Goal: Task Accomplishment & Management: Use online tool/utility

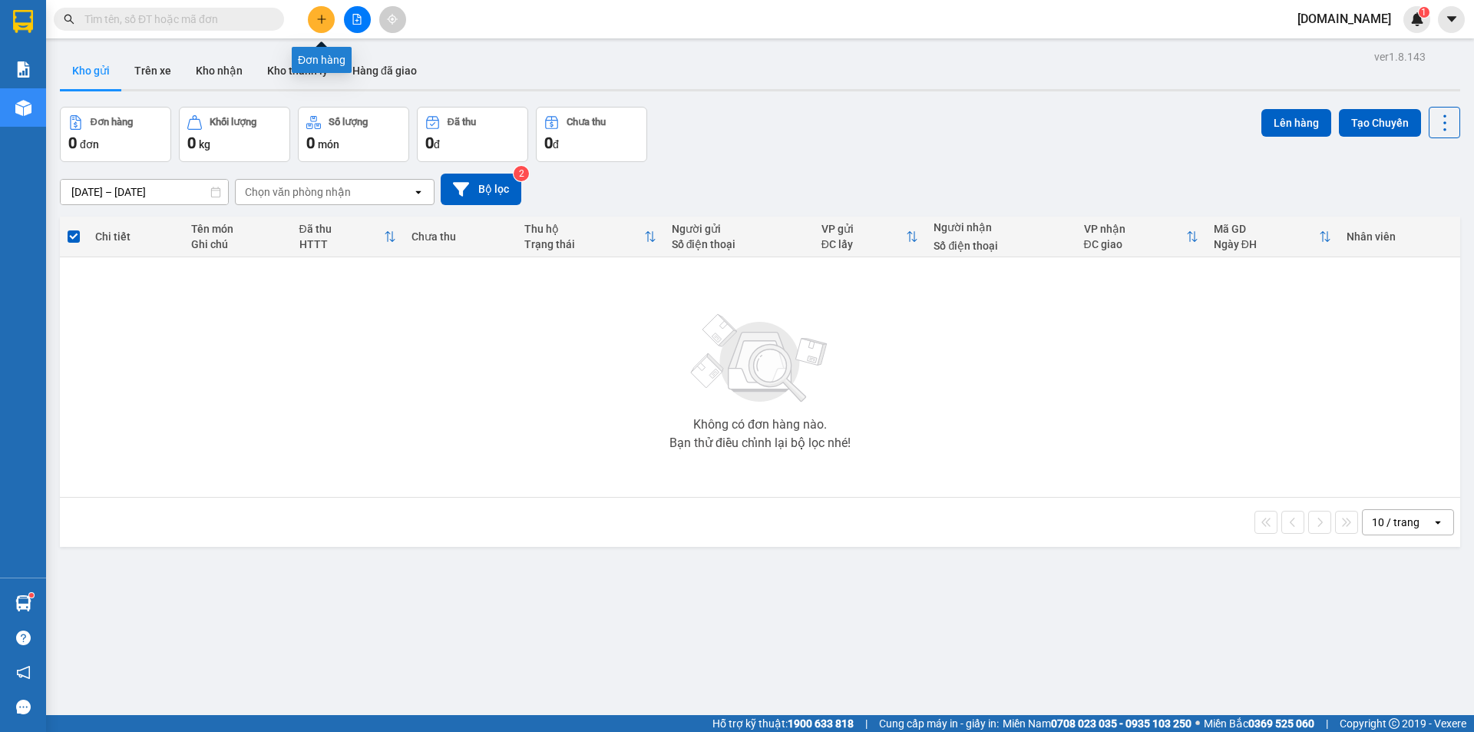
click at [320, 22] on icon "plus" at bounding box center [321, 19] width 11 height 11
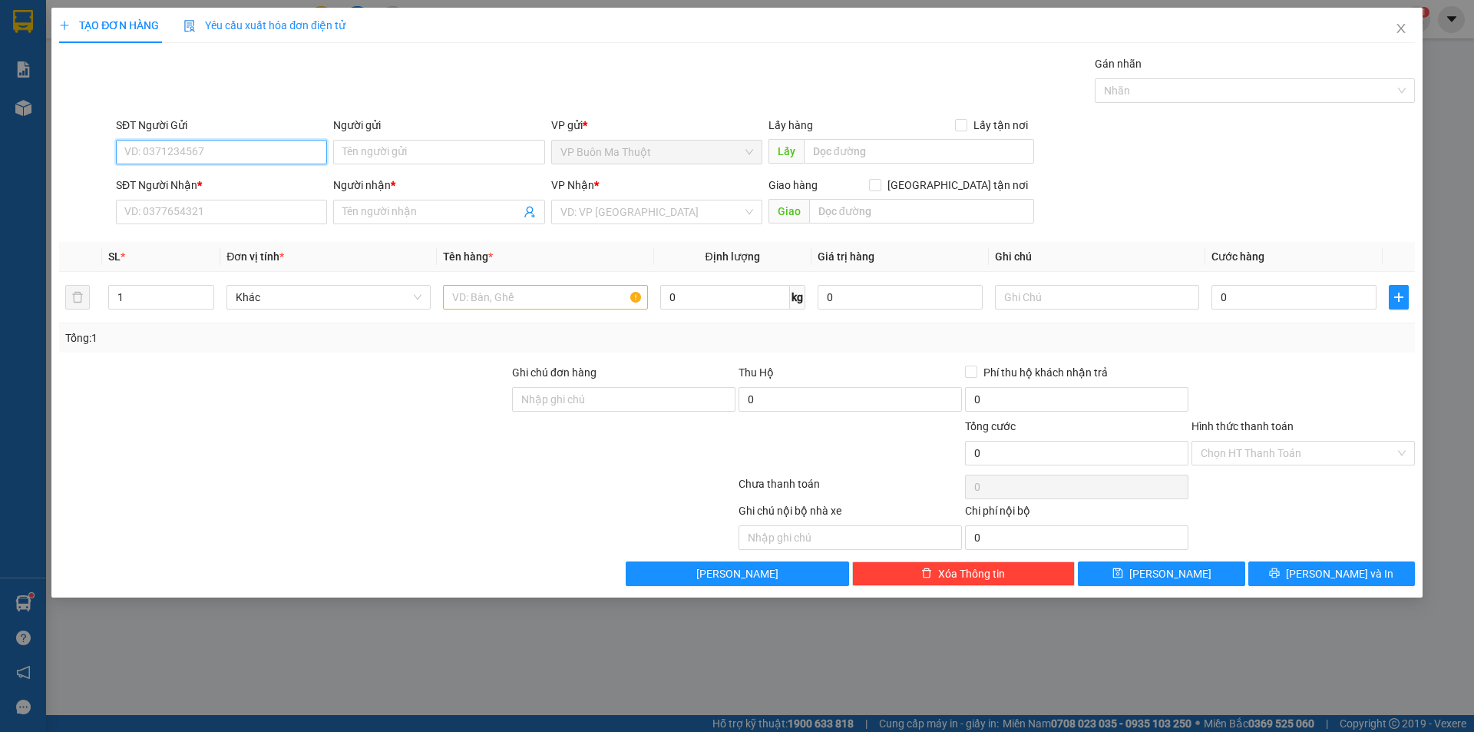
click at [226, 153] on input "SĐT Người Gửi" at bounding box center [221, 152] width 211 height 25
click at [186, 151] on input "SĐT Người Gửi" at bounding box center [221, 152] width 211 height 25
paste input "0796757097"
type input "0796757097"
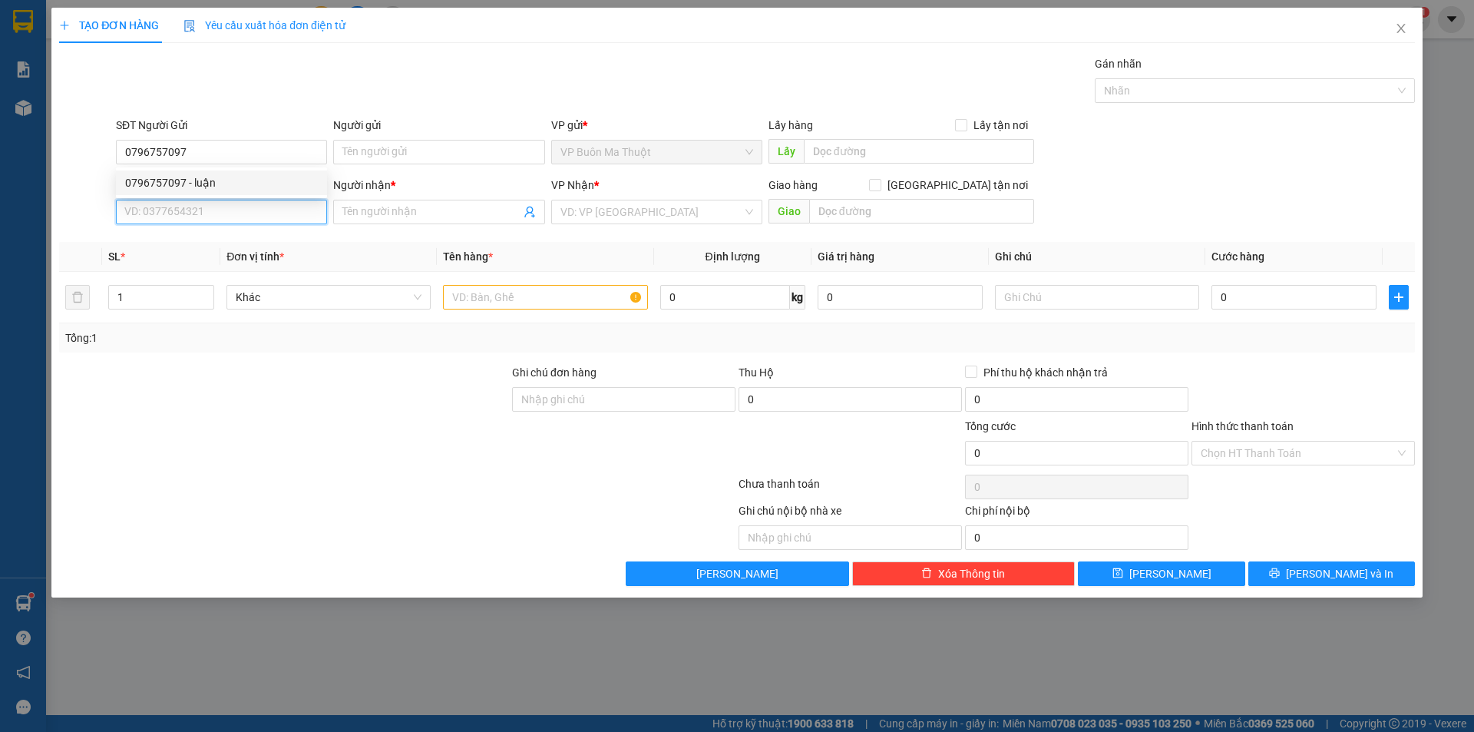
click at [243, 211] on input "SĐT Người Nhận *" at bounding box center [221, 212] width 211 height 25
paste input "0796757097"
type input "0796757097"
click at [277, 241] on div "0796757097 - luận" at bounding box center [221, 242] width 193 height 17
type input "luận"
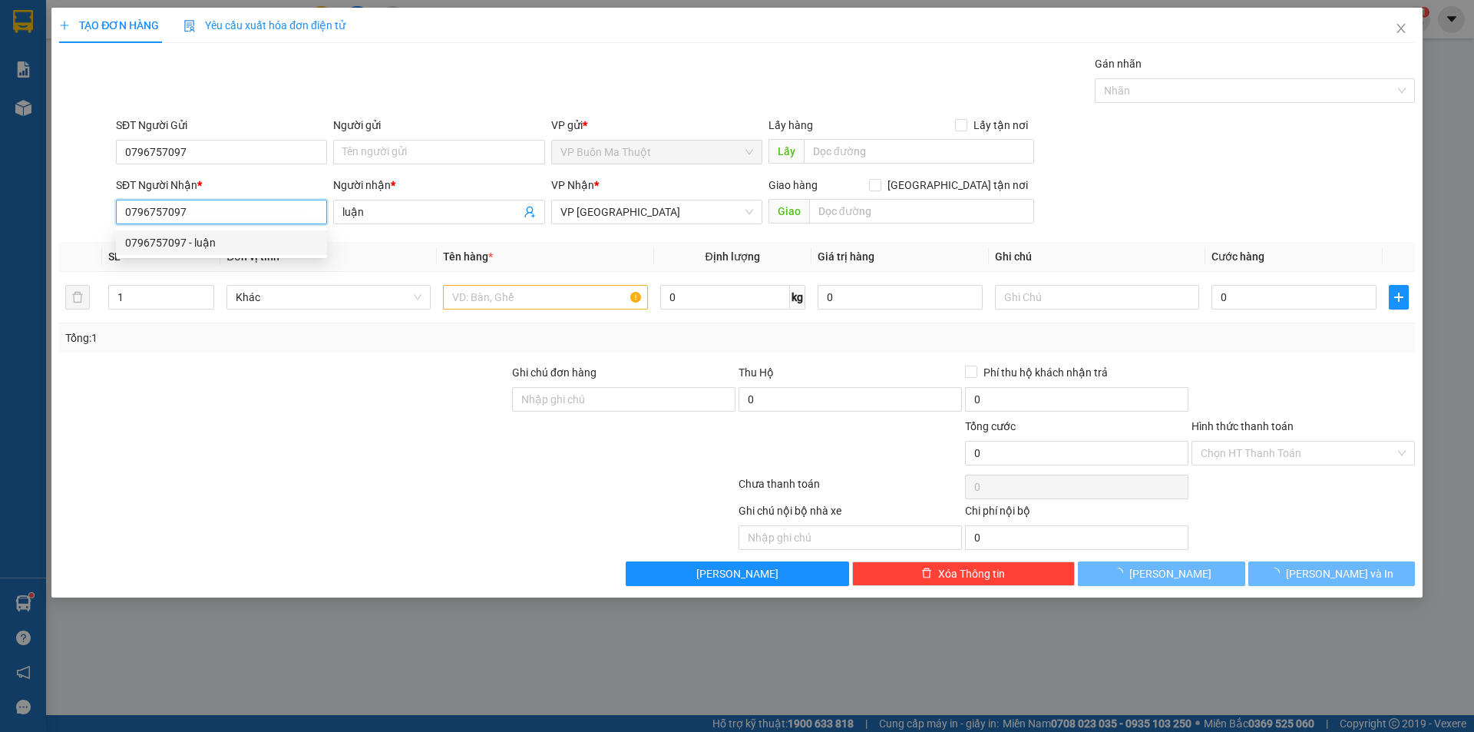
type input "40.000"
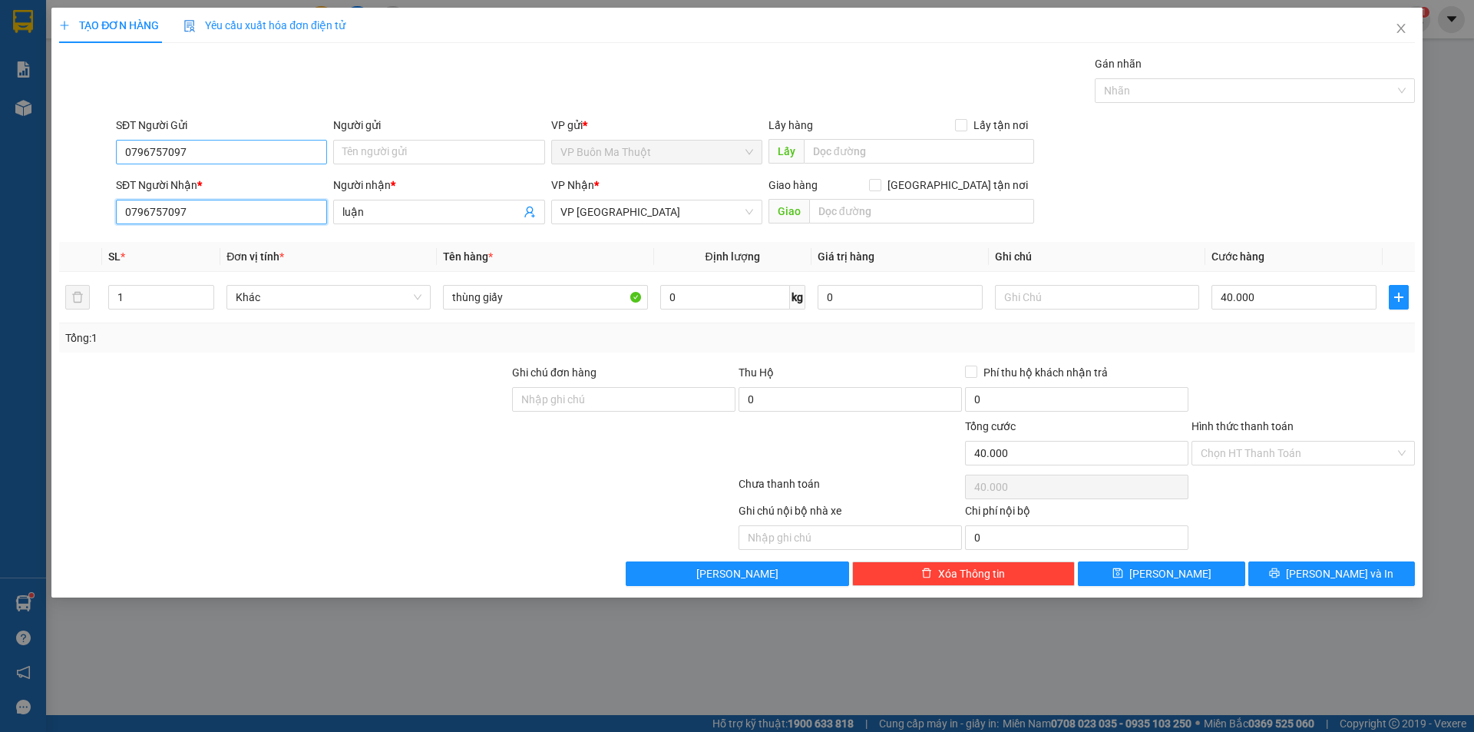
type input "0796757097"
click at [289, 152] on input "0796757097" at bounding box center [221, 152] width 211 height 25
drag, startPoint x: 226, startPoint y: 151, endPoint x: 100, endPoint y: 149, distance: 126.0
click at [101, 149] on div "SĐT Người Gửi 0796757097 Người gửi Tên người gửi VP gửi * VP Buôn Ma Thuột Lấy …" at bounding box center [737, 144] width 1359 height 54
click at [251, 184] on div "0796757097 - luận" at bounding box center [221, 182] width 193 height 17
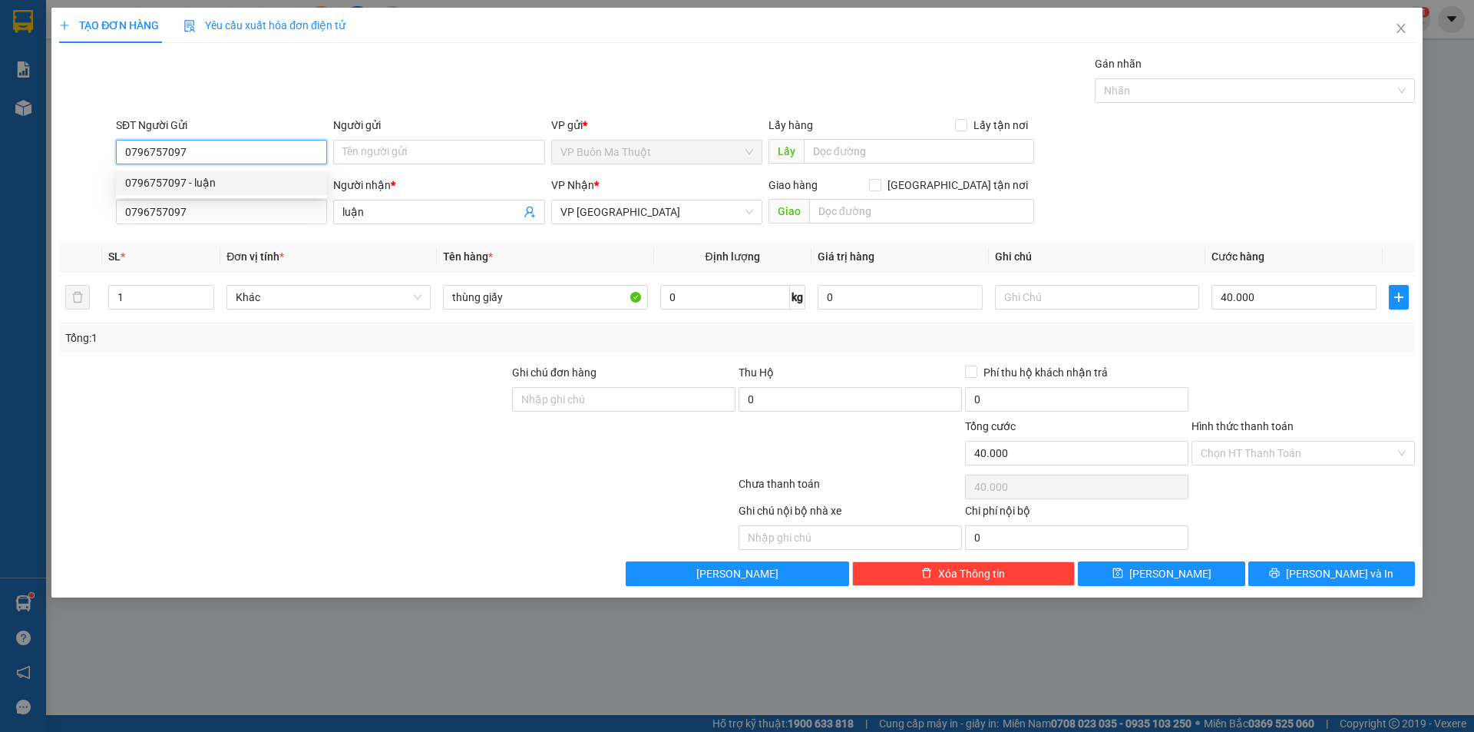
type input "luận"
click at [630, 210] on span "VP [GEOGRAPHIC_DATA]" at bounding box center [657, 211] width 193 height 23
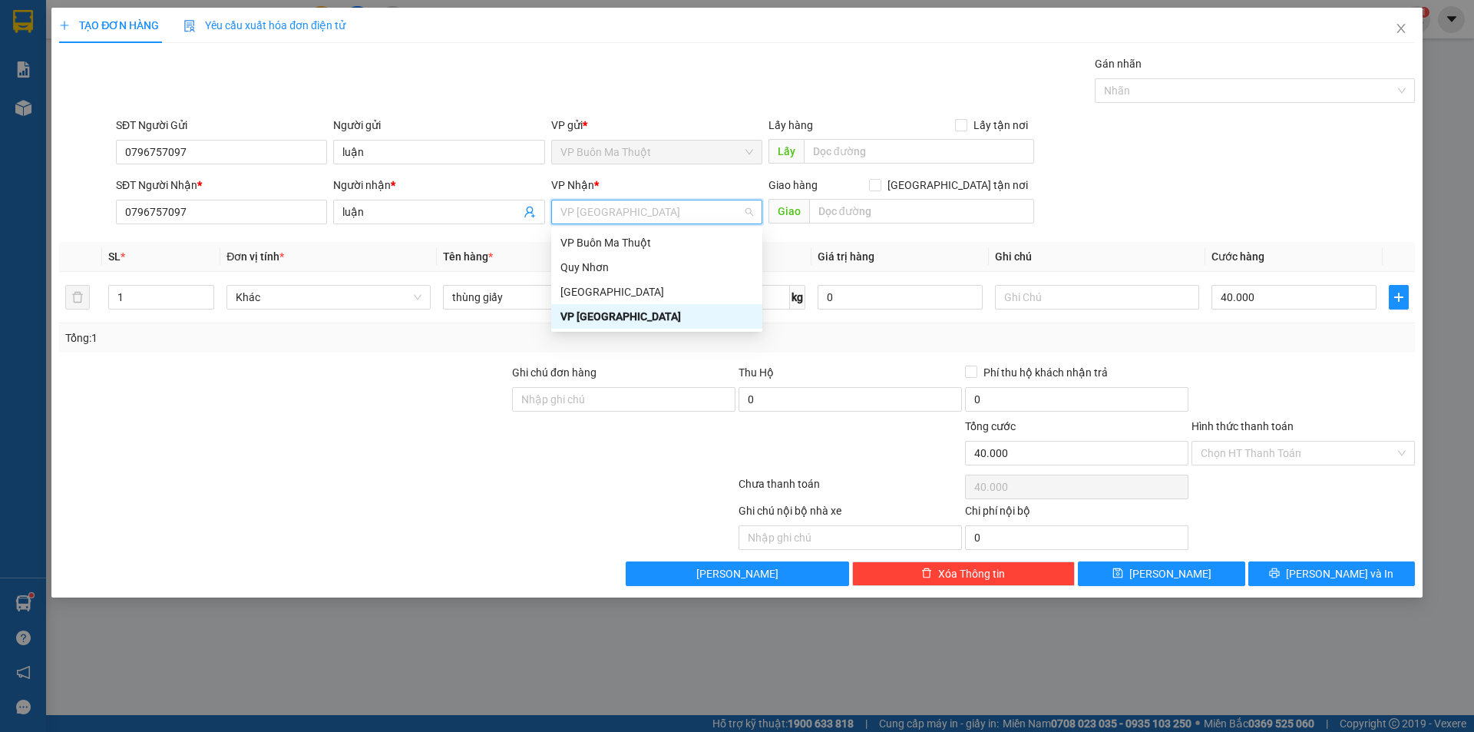
click at [607, 316] on div "VP [GEOGRAPHIC_DATA]" at bounding box center [657, 316] width 193 height 17
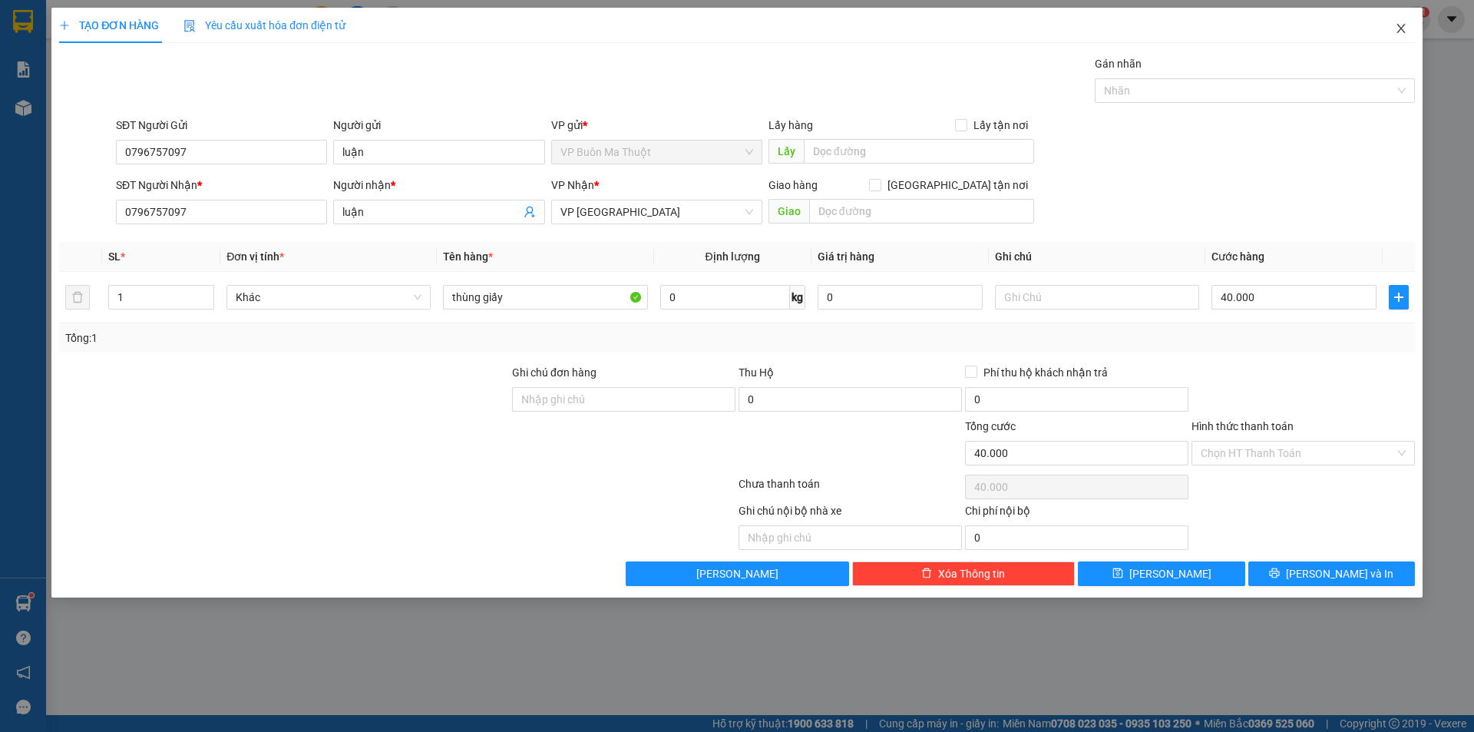
click at [1400, 22] on span "Close" at bounding box center [1401, 29] width 43 height 43
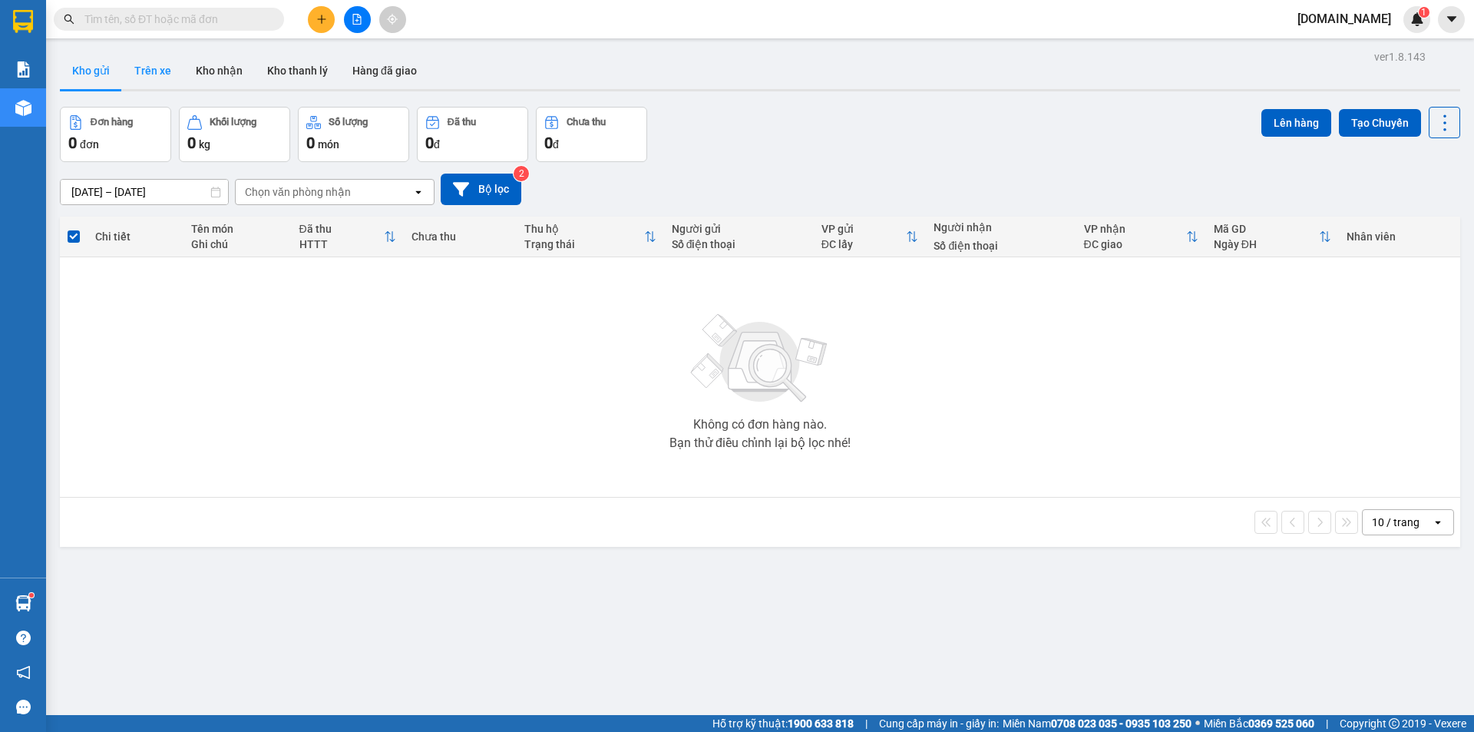
click at [157, 67] on button "Trên xe" at bounding box center [152, 70] width 61 height 37
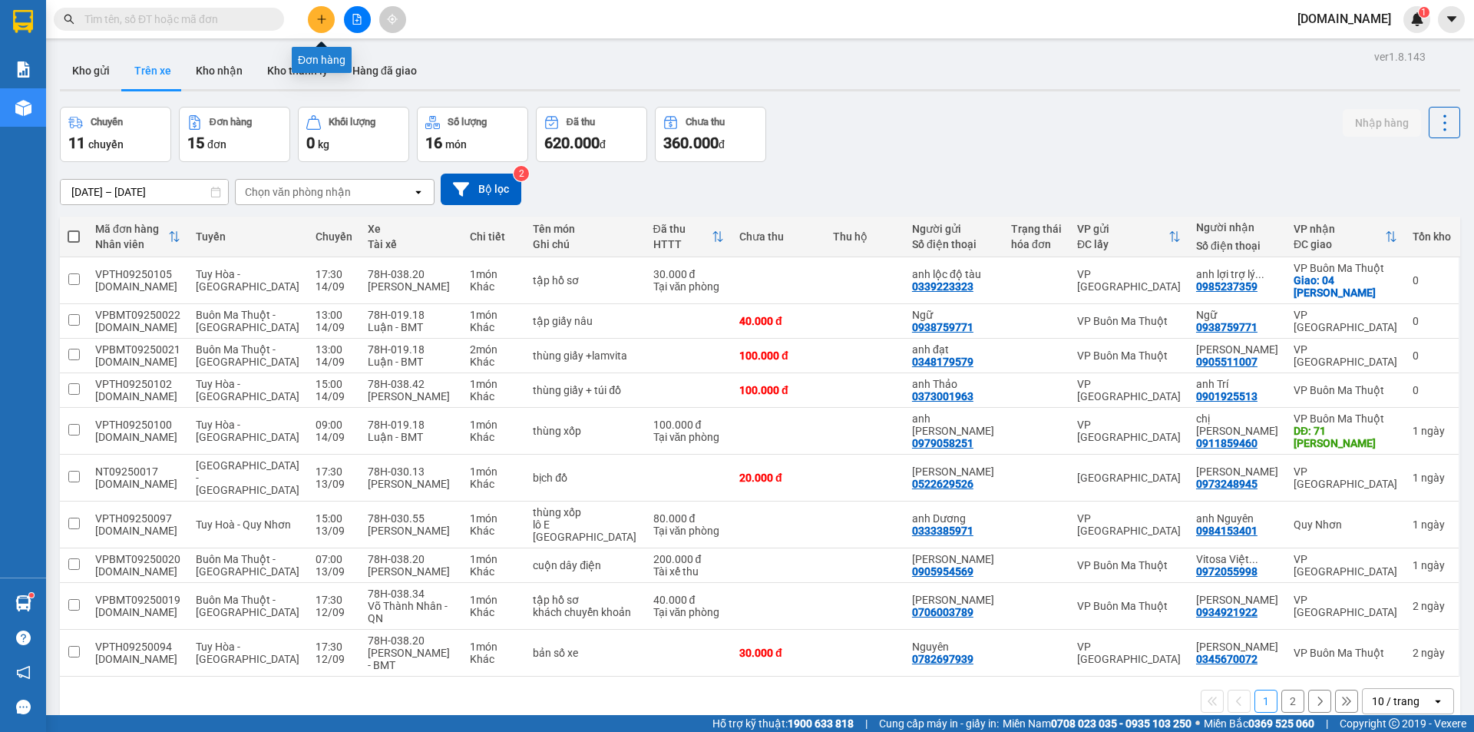
click at [318, 18] on icon "plus" at bounding box center [321, 19] width 11 height 11
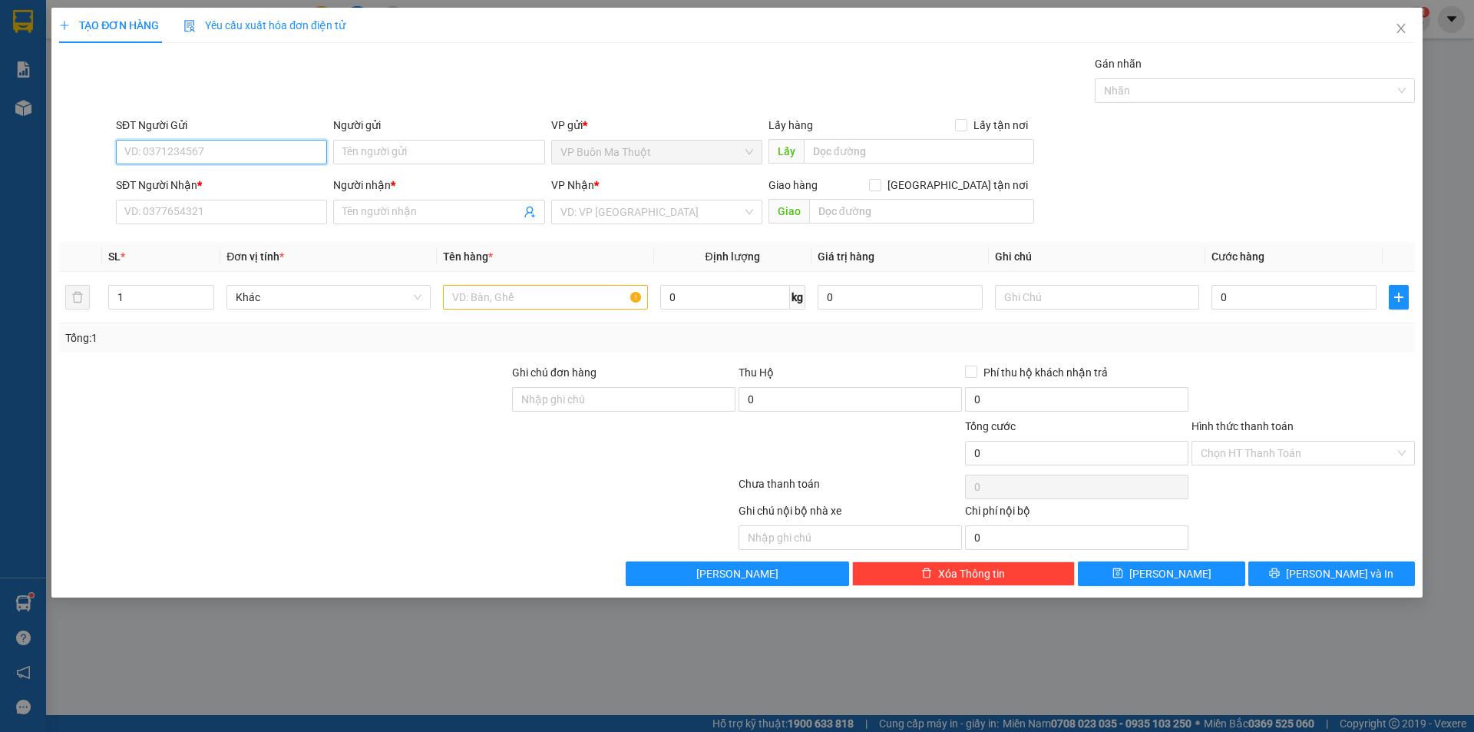
click at [202, 156] on input "SĐT Người Gửi" at bounding box center [221, 152] width 211 height 25
paste input "0796757097"
type input "0796757097"
click at [211, 184] on div "0796757097 - luận" at bounding box center [221, 182] width 193 height 17
type input "luận"
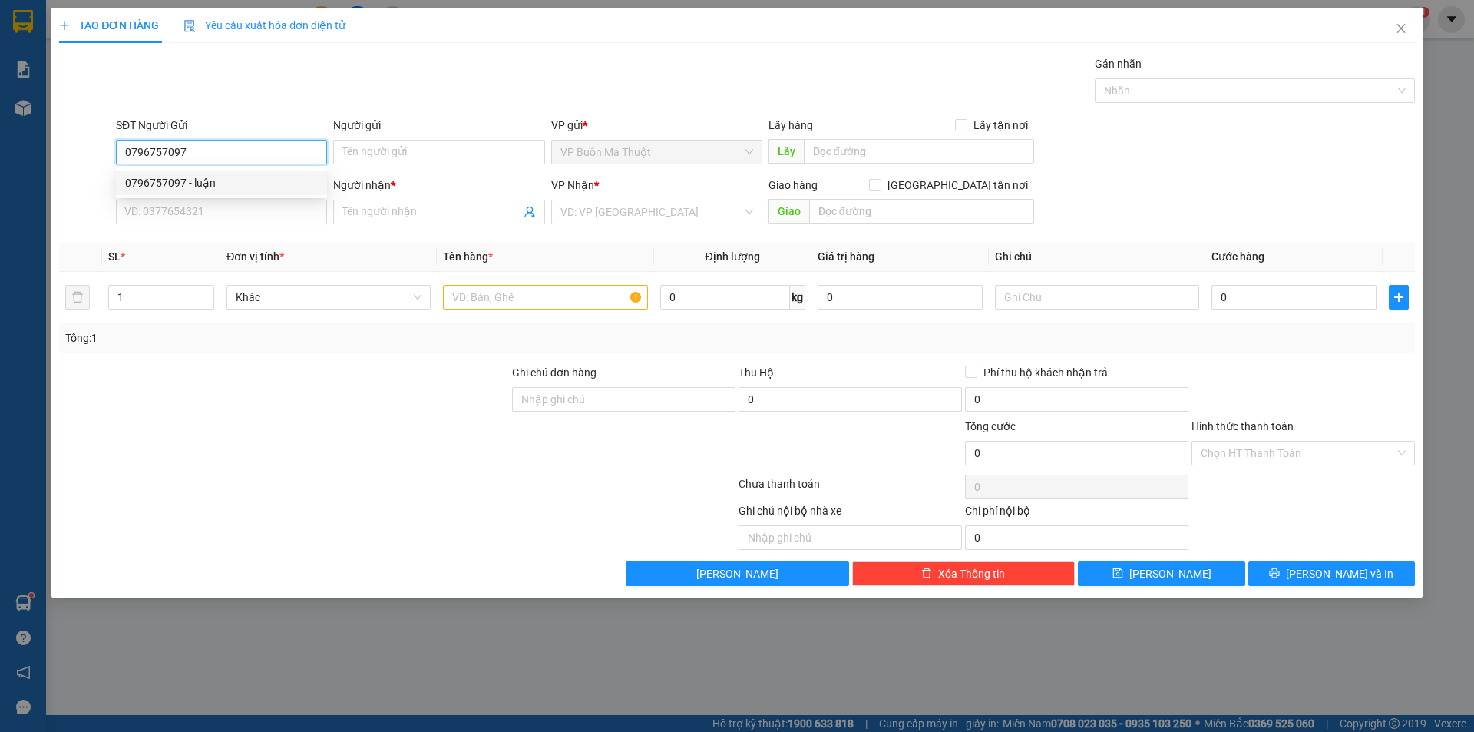
type input "0796757097"
type input "luận"
type input "40.000"
type input "0796757097"
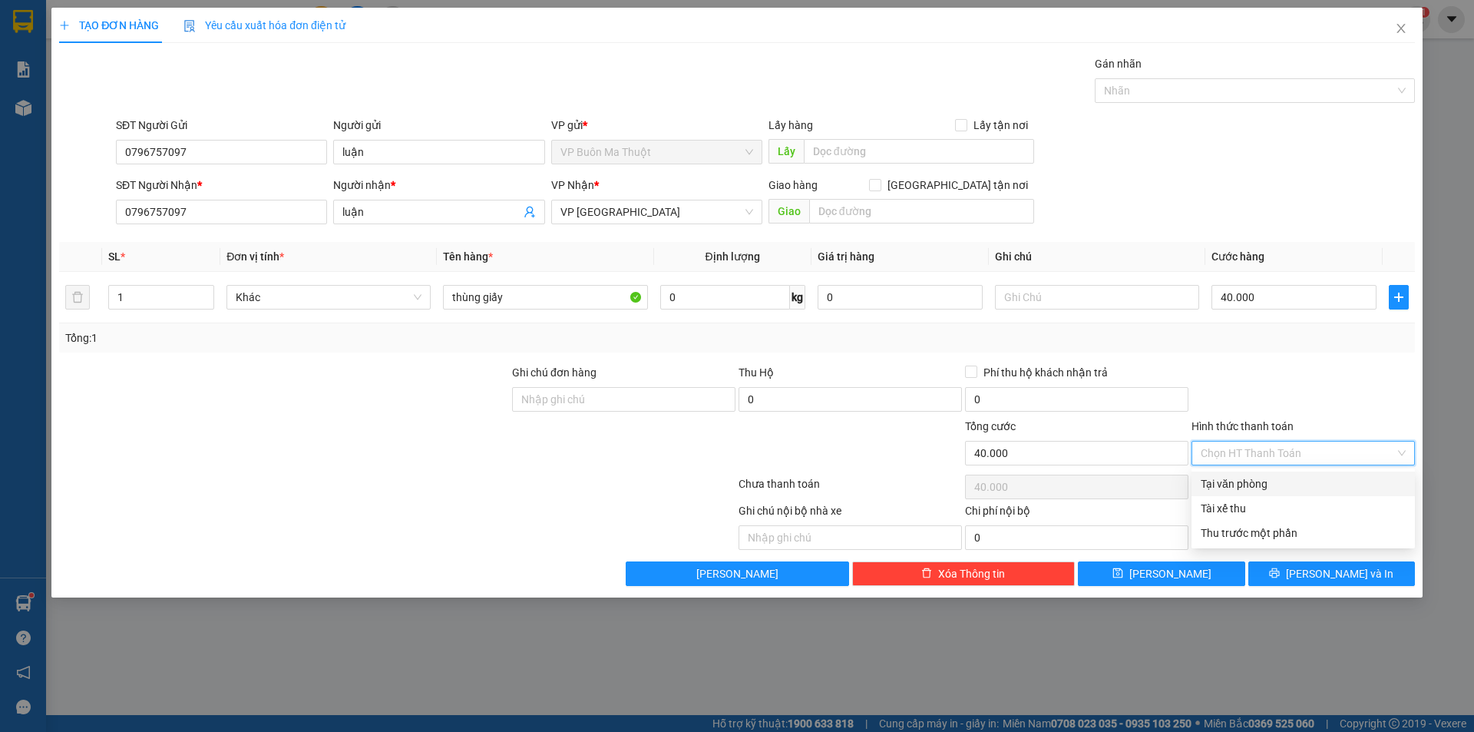
click at [1264, 448] on input "Hình thức thanh toán" at bounding box center [1298, 453] width 194 height 23
click at [1253, 515] on div "Tài xế thu" at bounding box center [1303, 508] width 205 height 17
type input "0"
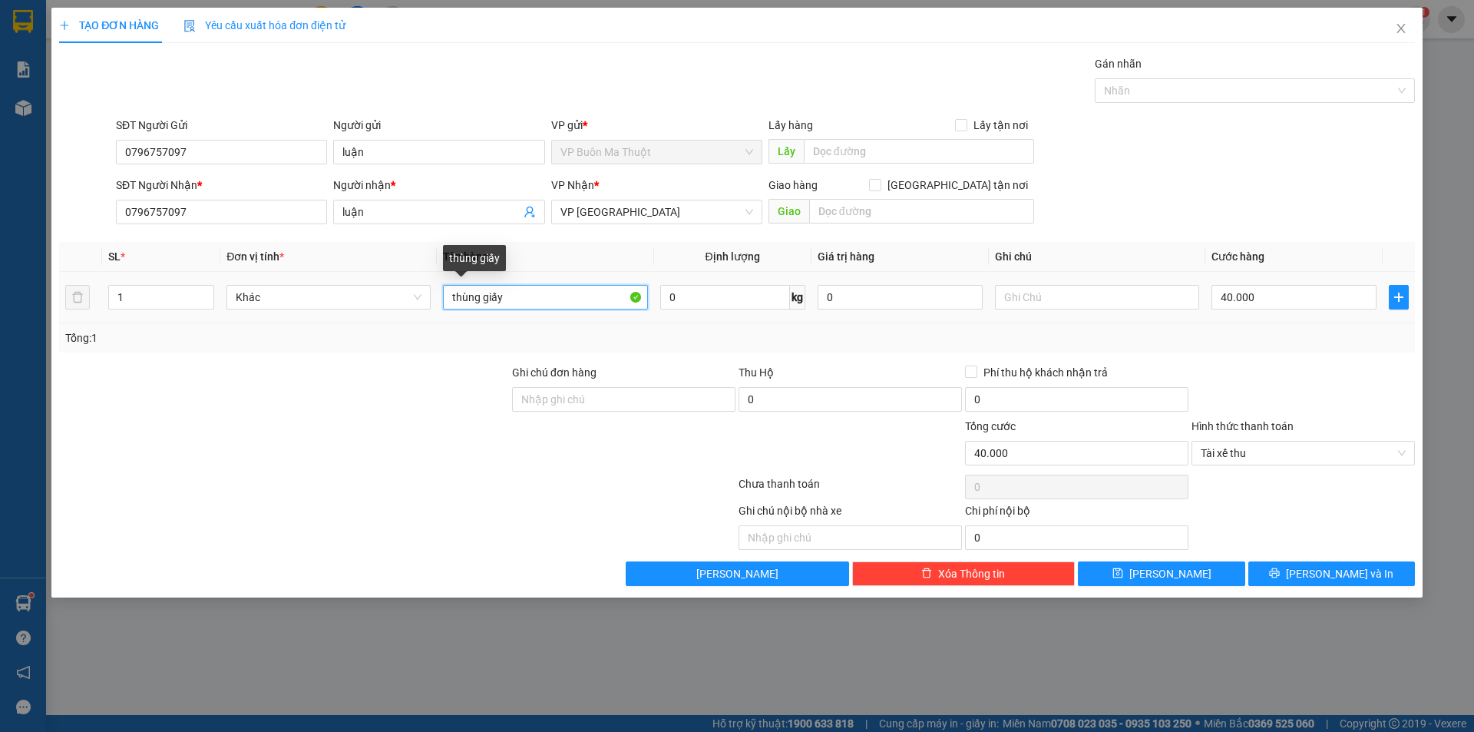
drag, startPoint x: 521, startPoint y: 298, endPoint x: 487, endPoint y: 313, distance: 37.5
click at [480, 303] on input "thùng giấy" at bounding box center [545, 297] width 204 height 25
type input "thùng hàng"
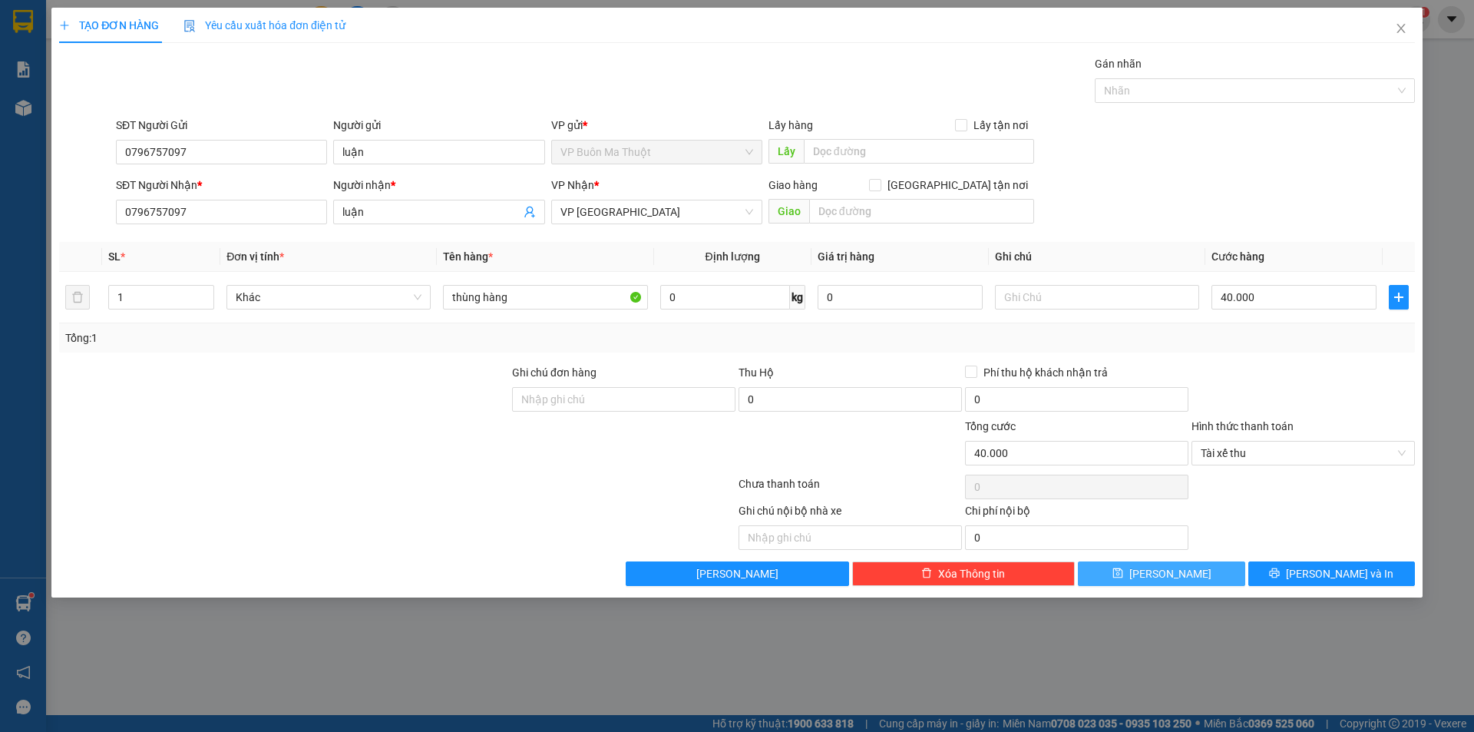
click at [1194, 569] on button "[PERSON_NAME]" at bounding box center [1161, 573] width 167 height 25
type input "0"
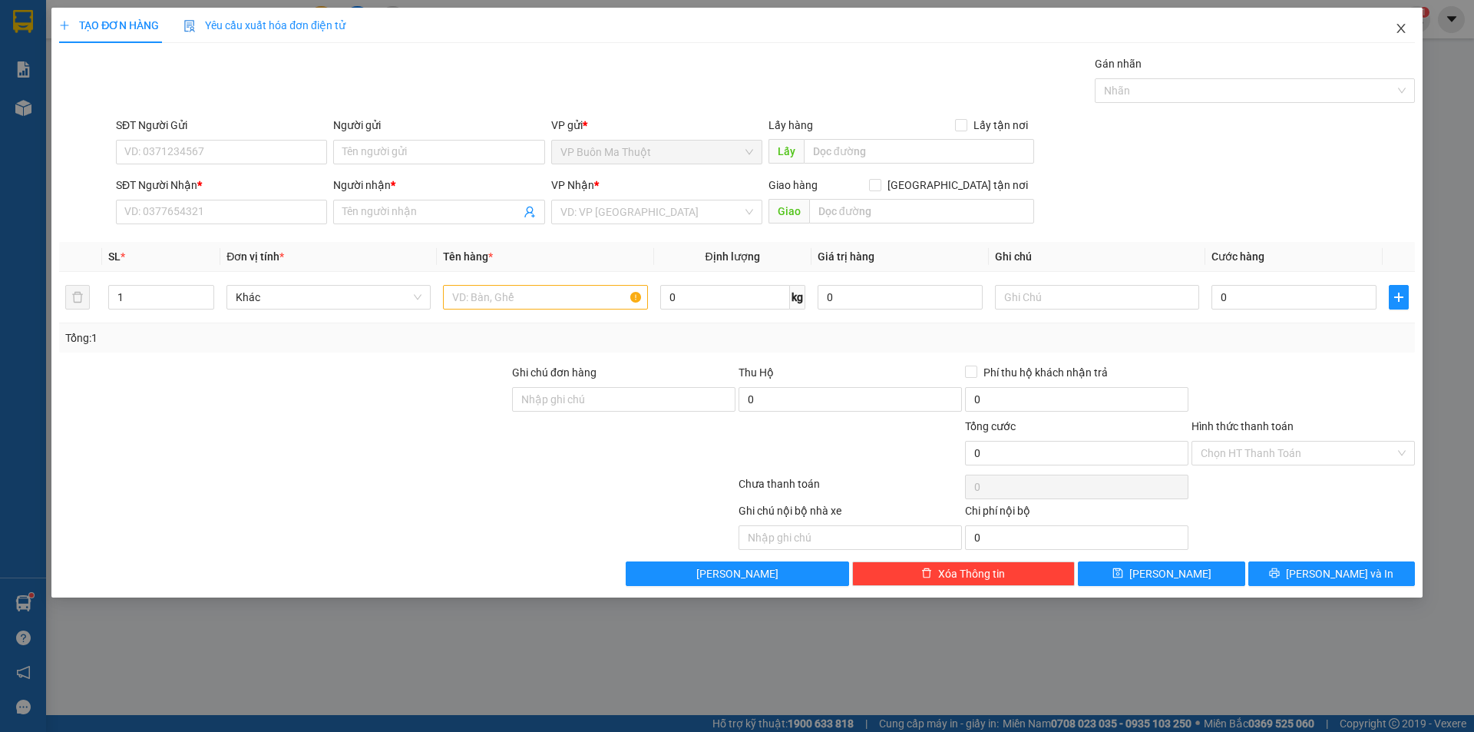
click at [1399, 31] on icon "close" at bounding box center [1401, 28] width 12 height 12
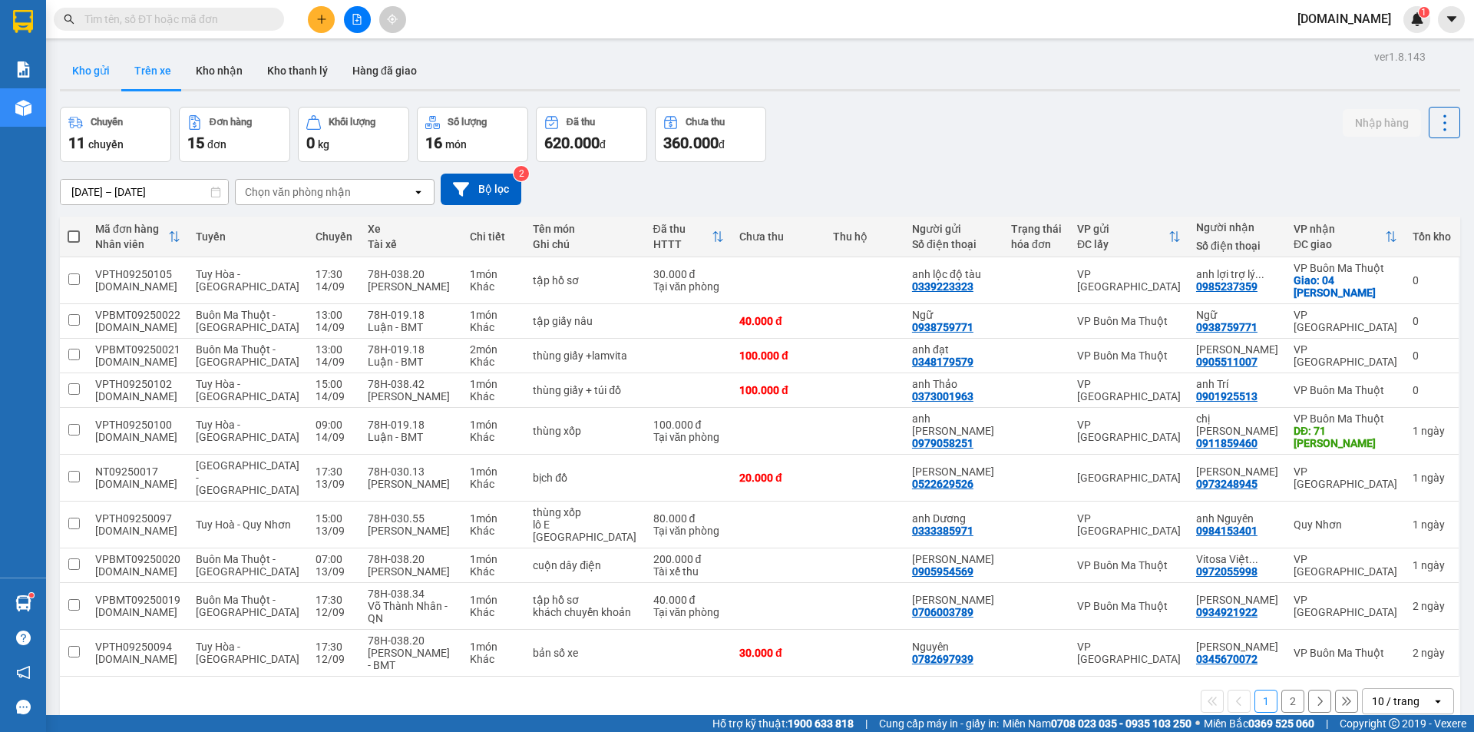
click at [99, 65] on button "Kho gửi" at bounding box center [91, 70] width 62 height 37
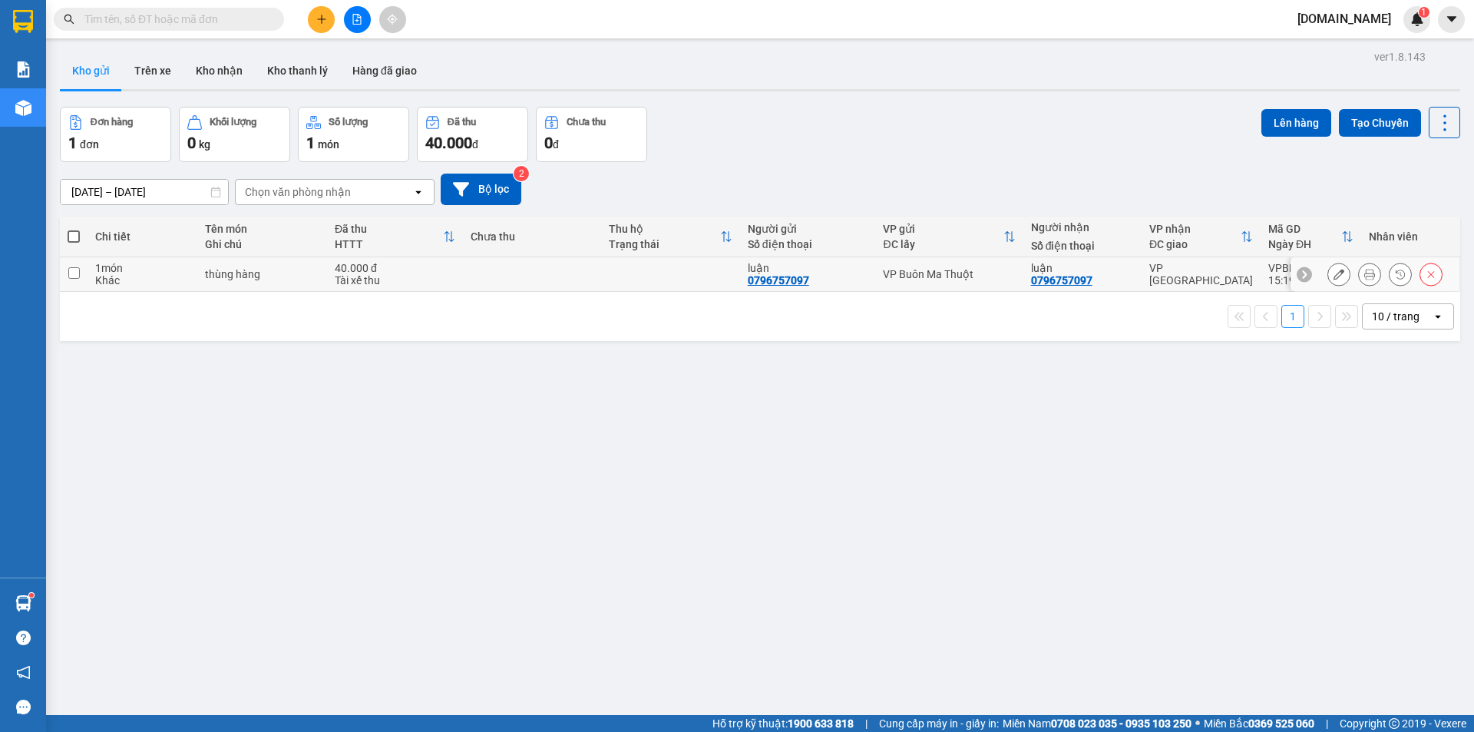
click at [153, 277] on div "Khác" at bounding box center [142, 280] width 94 height 12
checkbox input "true"
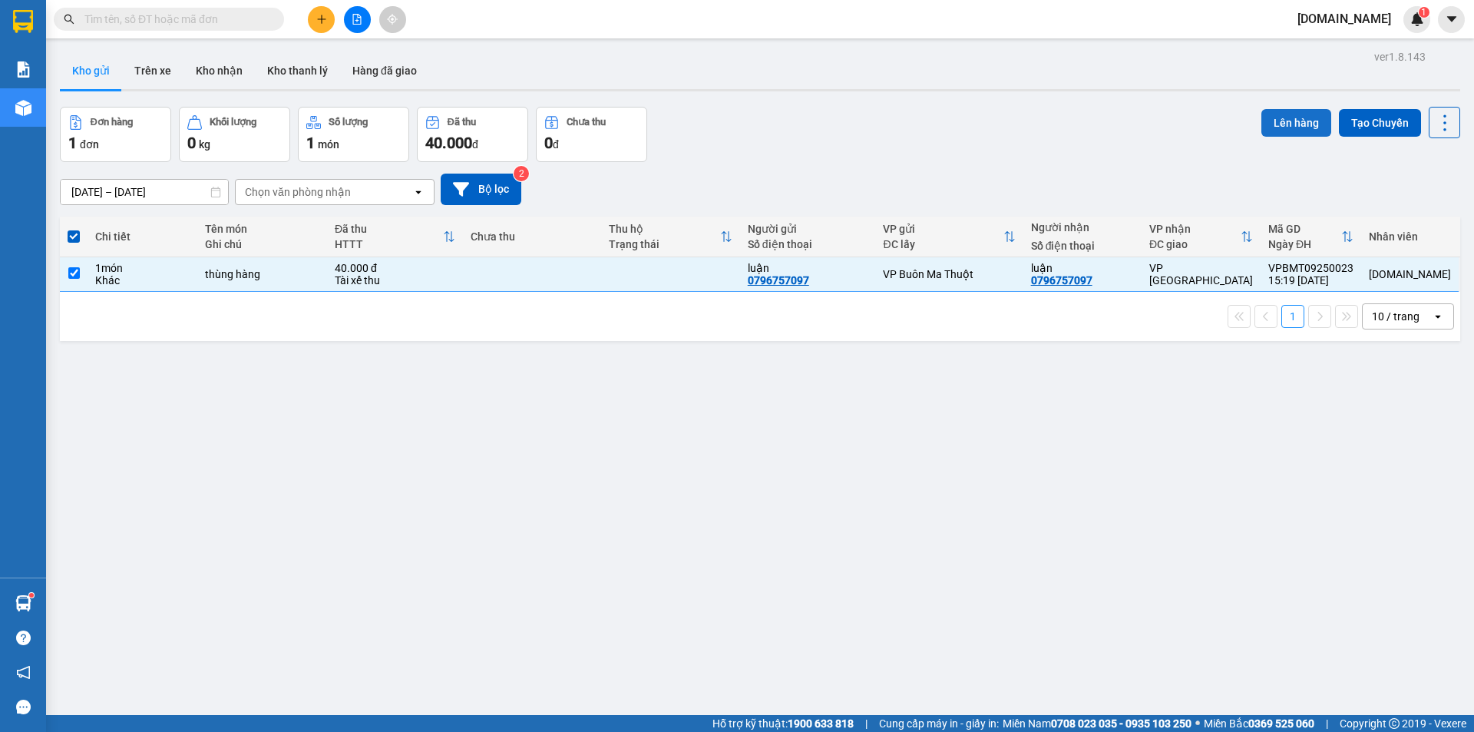
click at [1286, 123] on button "Lên hàng" at bounding box center [1297, 123] width 70 height 28
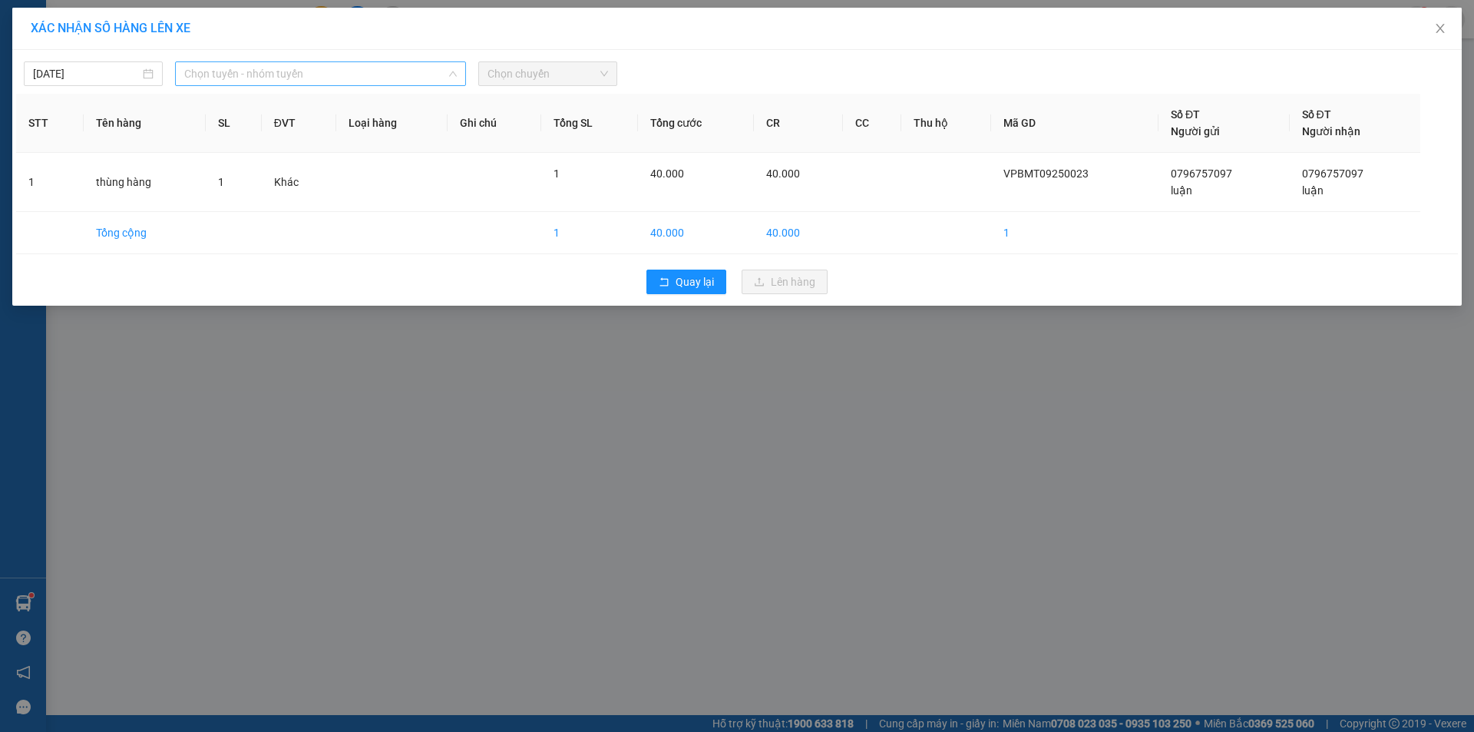
click at [381, 74] on span "Chọn tuyến - nhóm tuyến" at bounding box center [320, 73] width 273 height 23
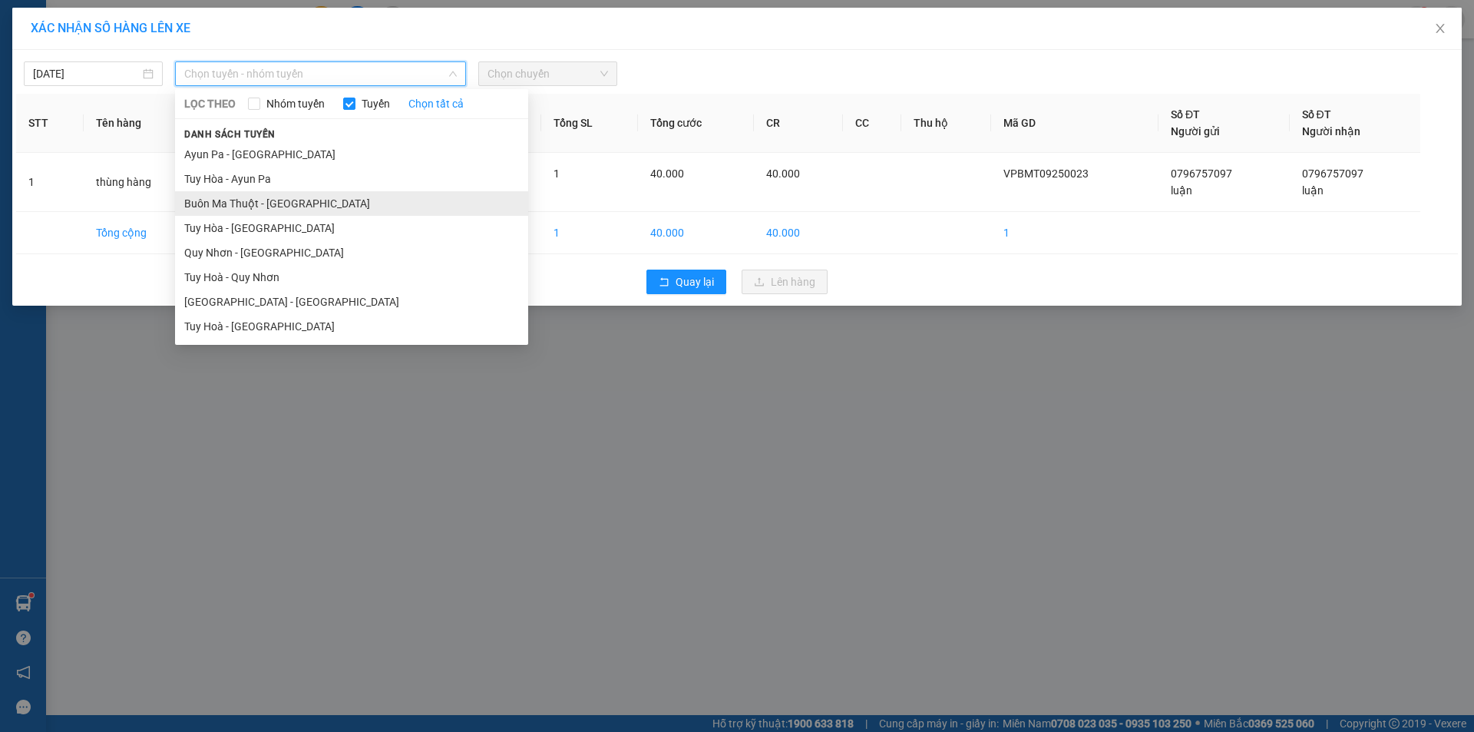
click at [273, 207] on li "Buôn Ma Thuột - [GEOGRAPHIC_DATA]" at bounding box center [351, 203] width 353 height 25
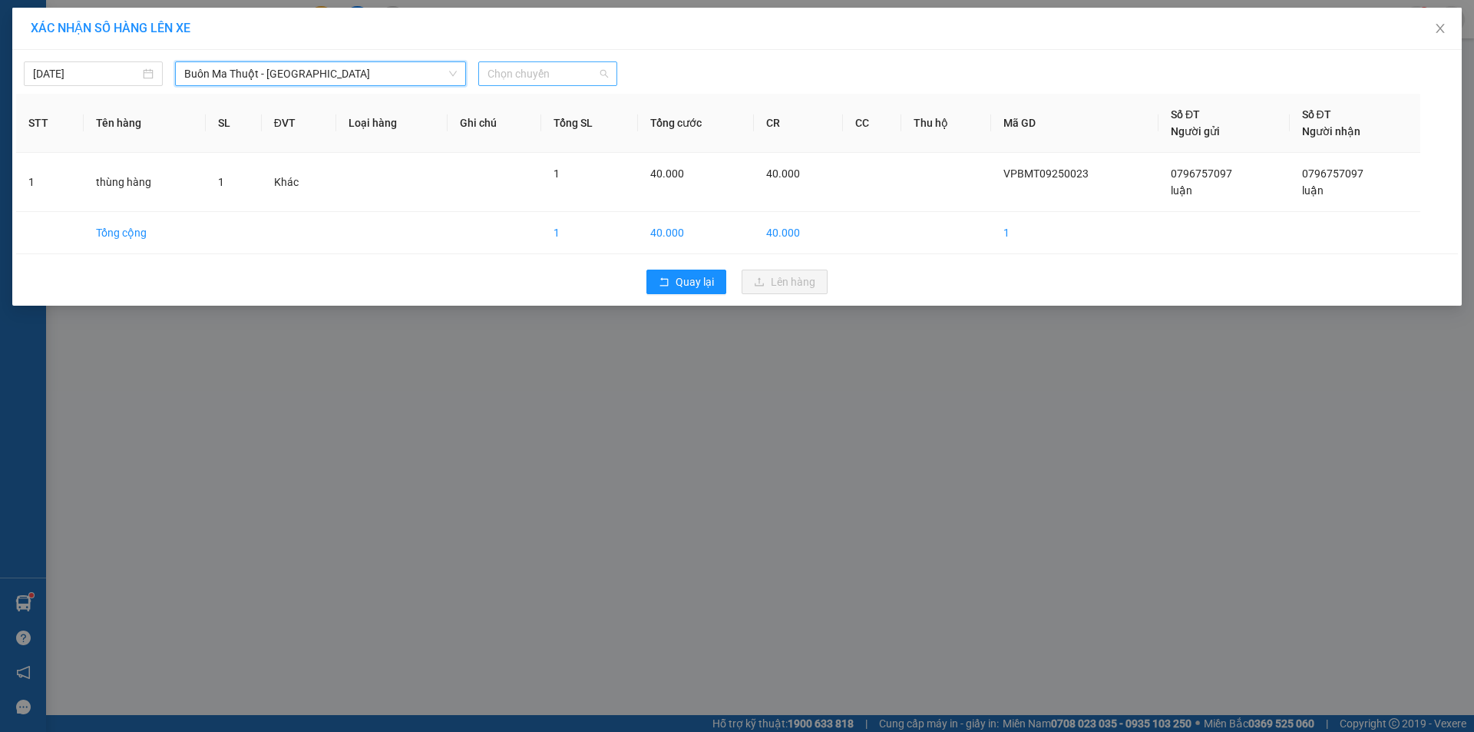
click at [588, 77] on span "Chọn chuyến" at bounding box center [548, 73] width 121 height 23
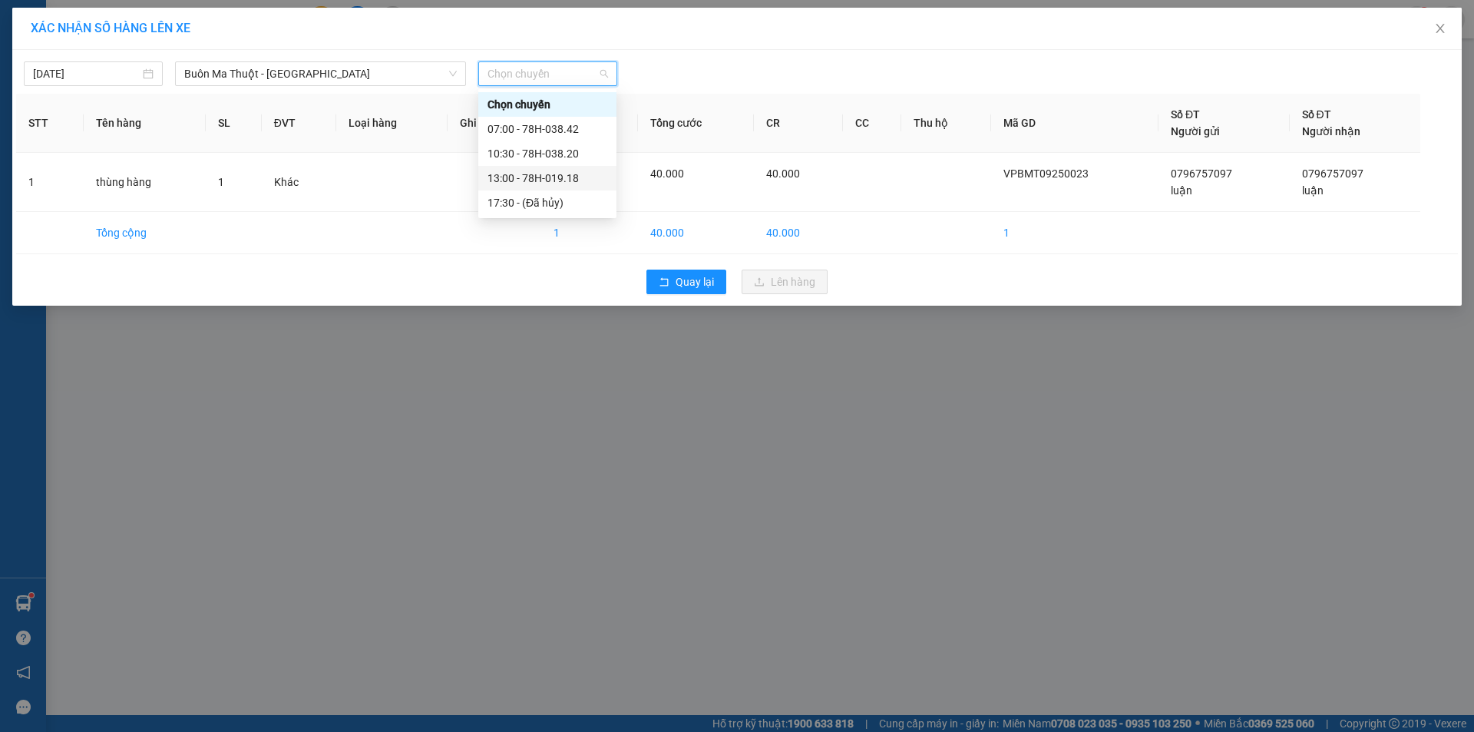
click at [536, 180] on div "13:00 - 78H-019.18" at bounding box center [548, 178] width 120 height 17
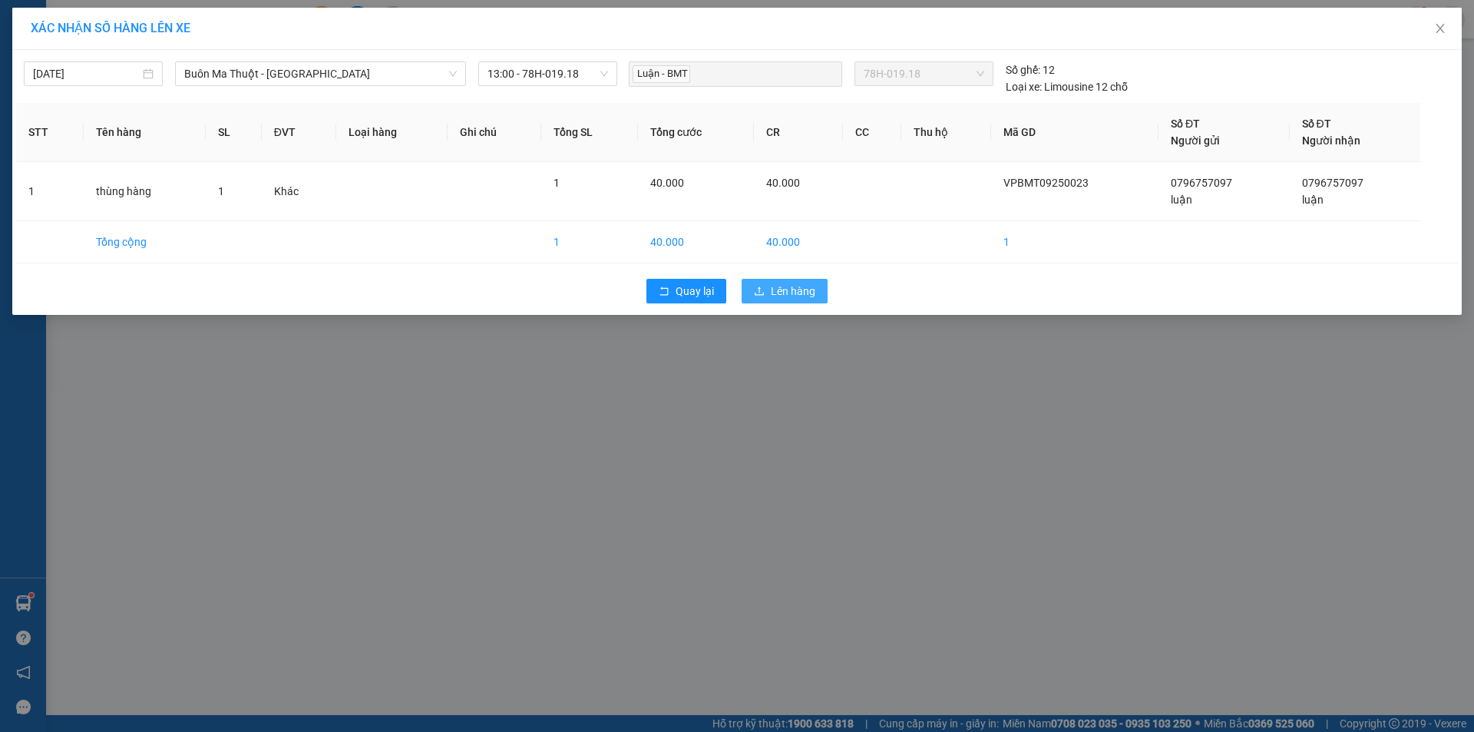
click at [802, 292] on span "Lên hàng" at bounding box center [793, 291] width 45 height 17
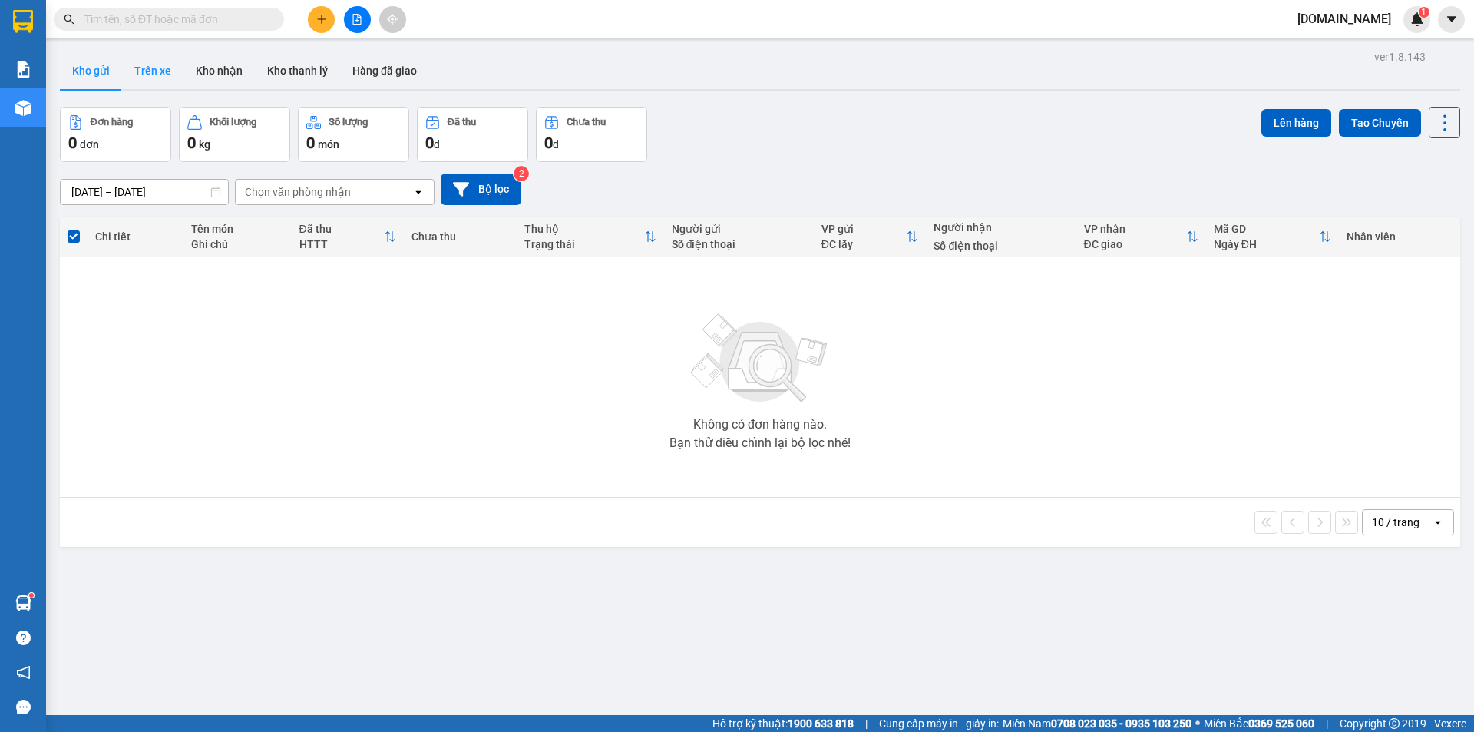
click at [155, 68] on button "Trên xe" at bounding box center [152, 70] width 61 height 37
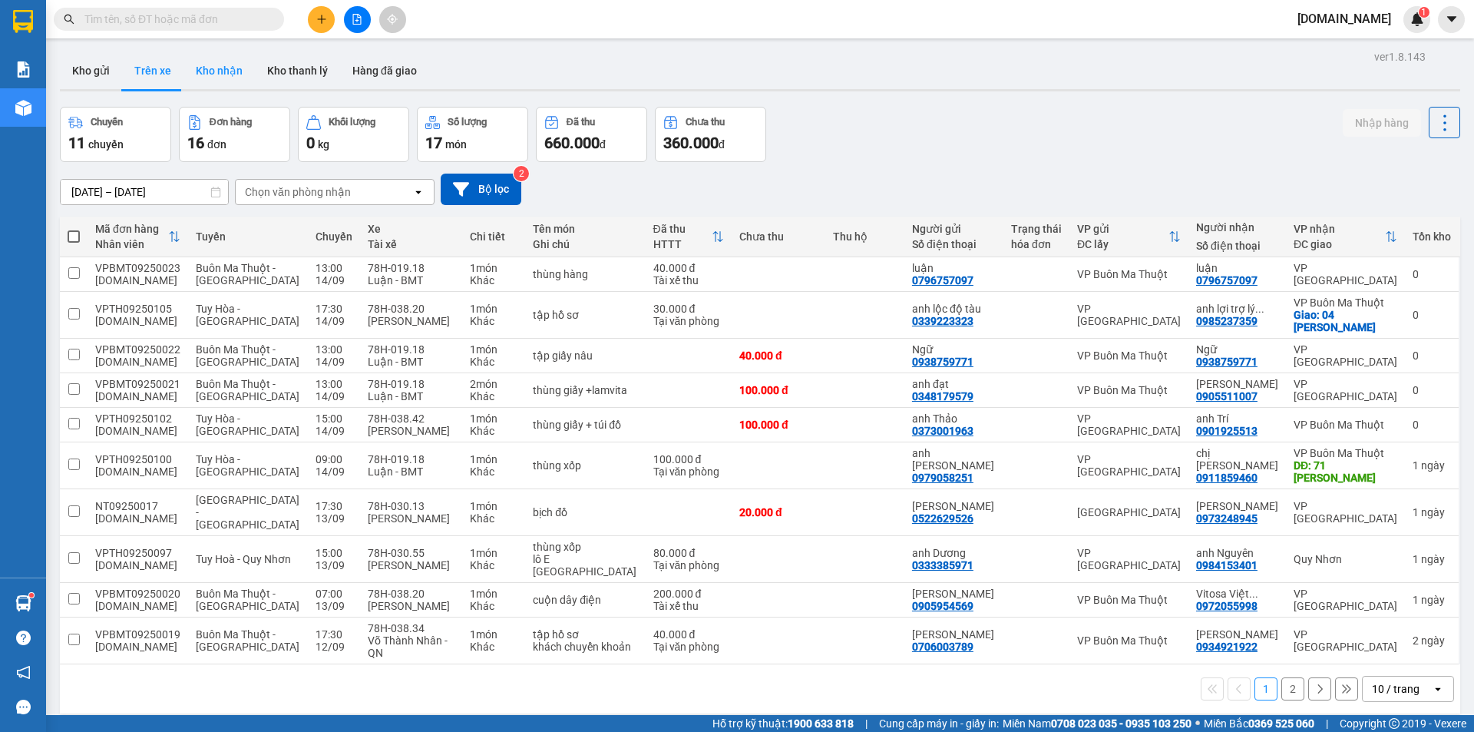
click at [227, 71] on button "Kho nhận" at bounding box center [219, 70] width 71 height 37
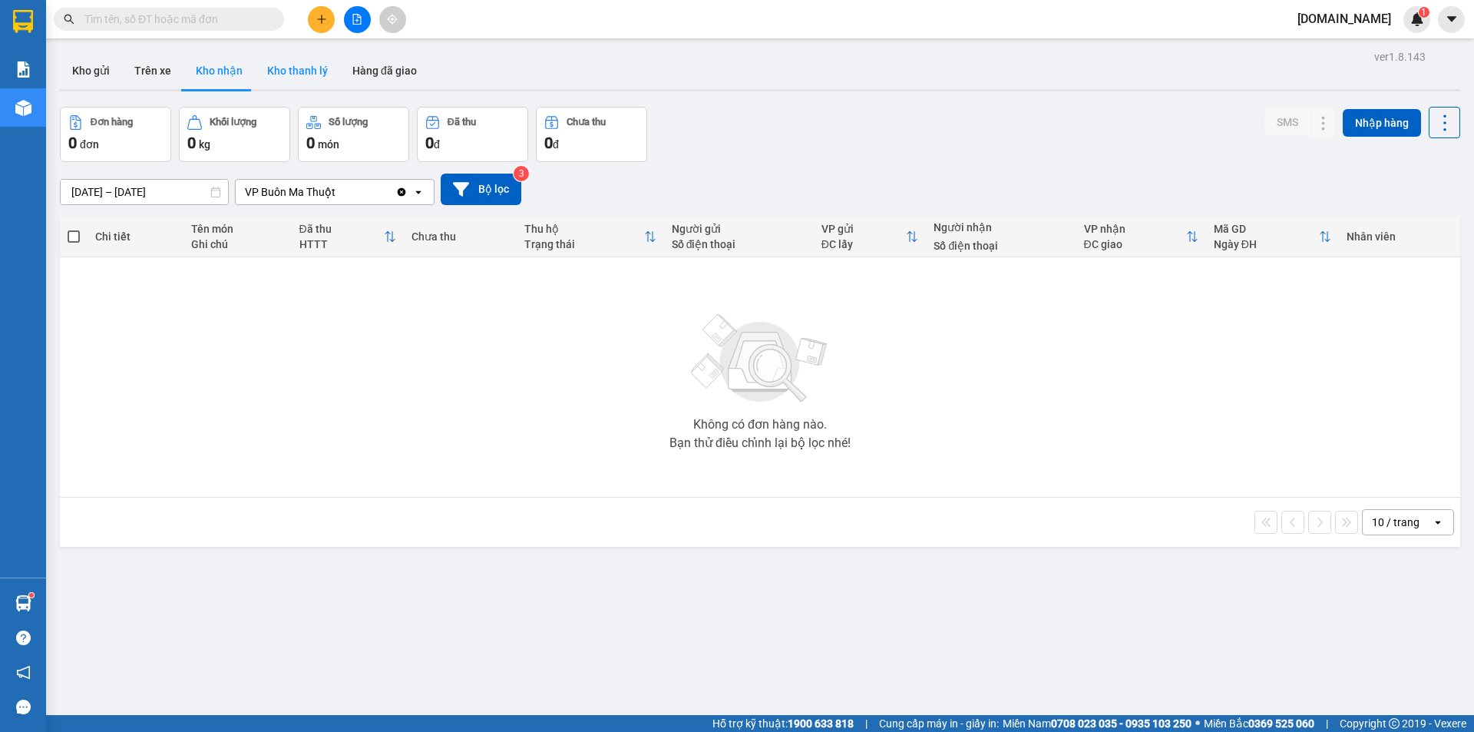
click at [302, 68] on button "Kho thanh lý" at bounding box center [297, 70] width 85 height 37
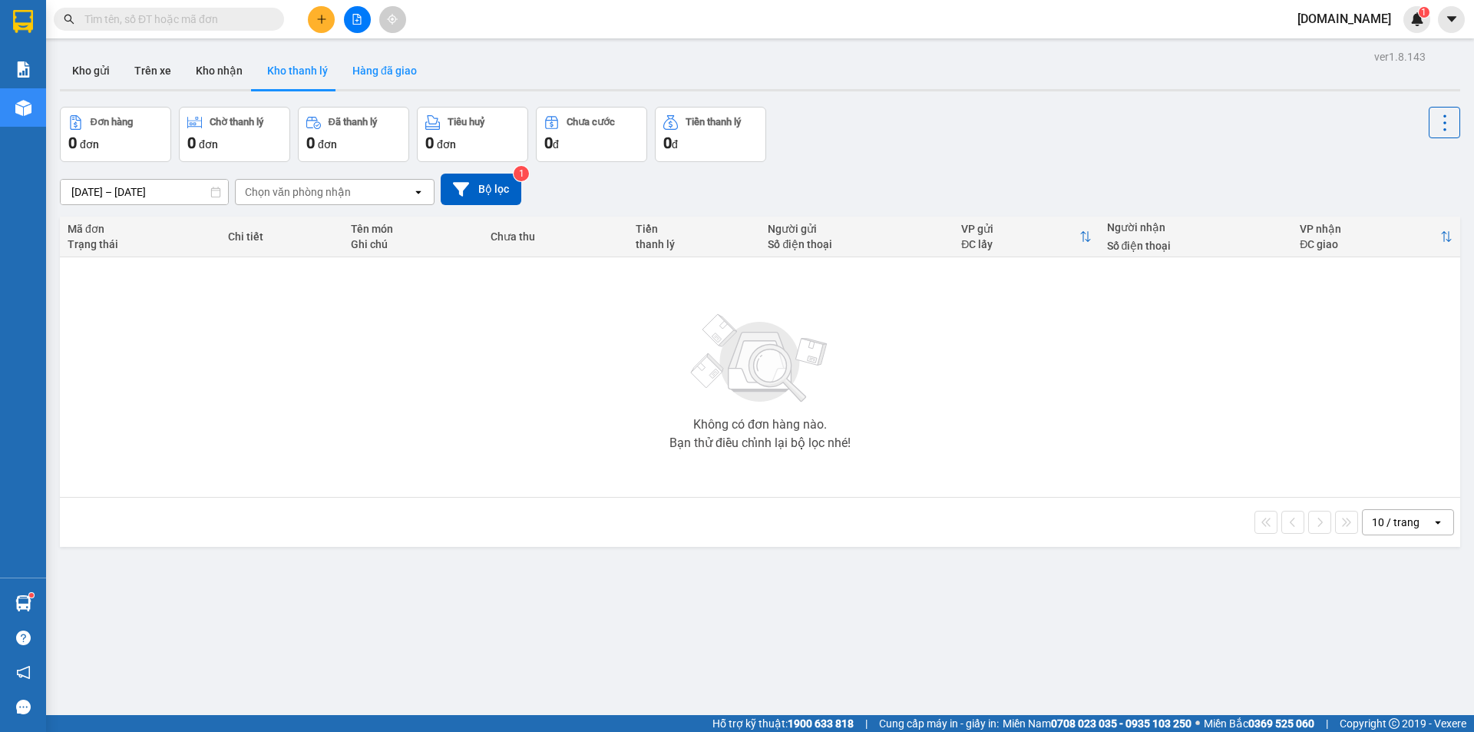
click at [402, 68] on button "Hàng đã giao" at bounding box center [384, 70] width 89 height 37
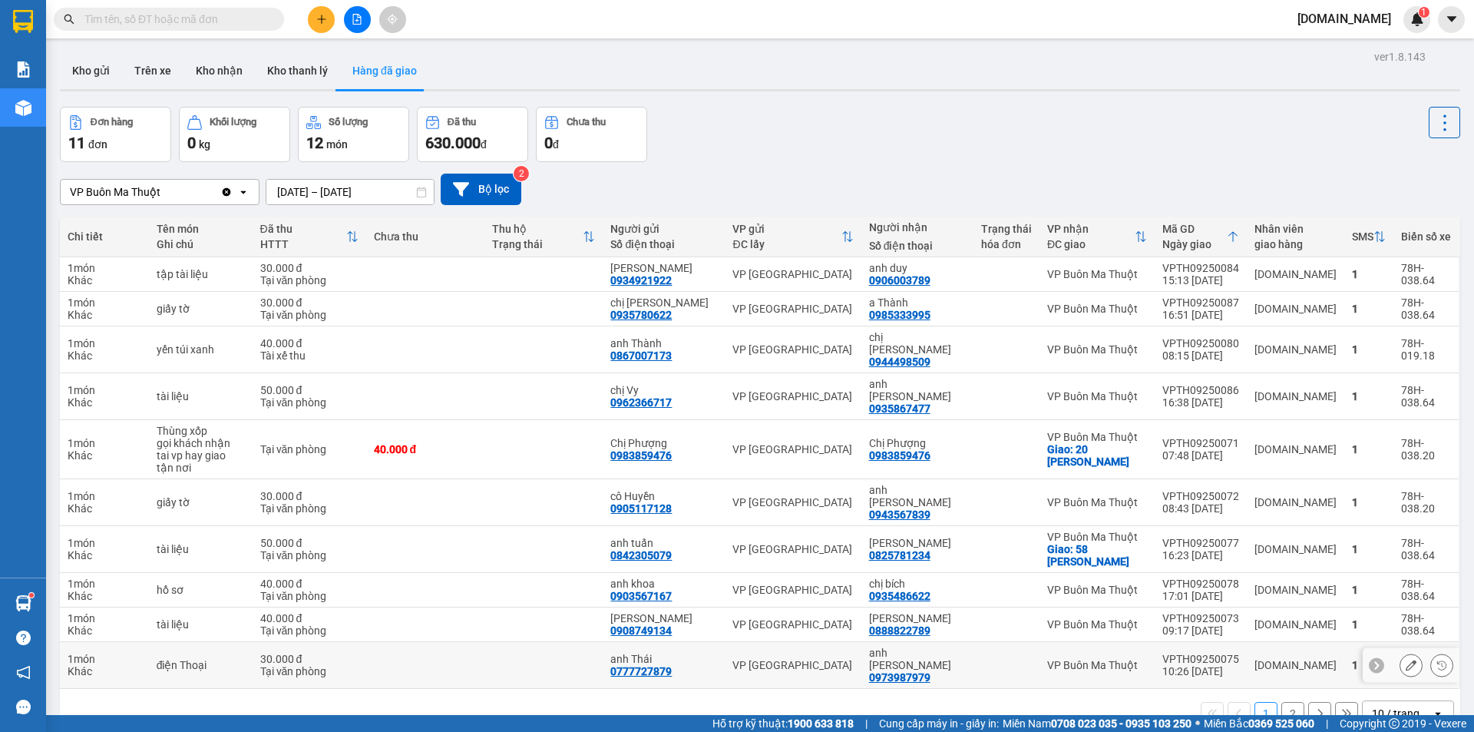
click at [403, 642] on td at bounding box center [425, 665] width 118 height 47
click at [130, 665] on div "Khác" at bounding box center [105, 671] width 74 height 12
click at [151, 67] on button "Trên xe" at bounding box center [152, 70] width 61 height 37
